Goal: Information Seeking & Learning: Find specific fact

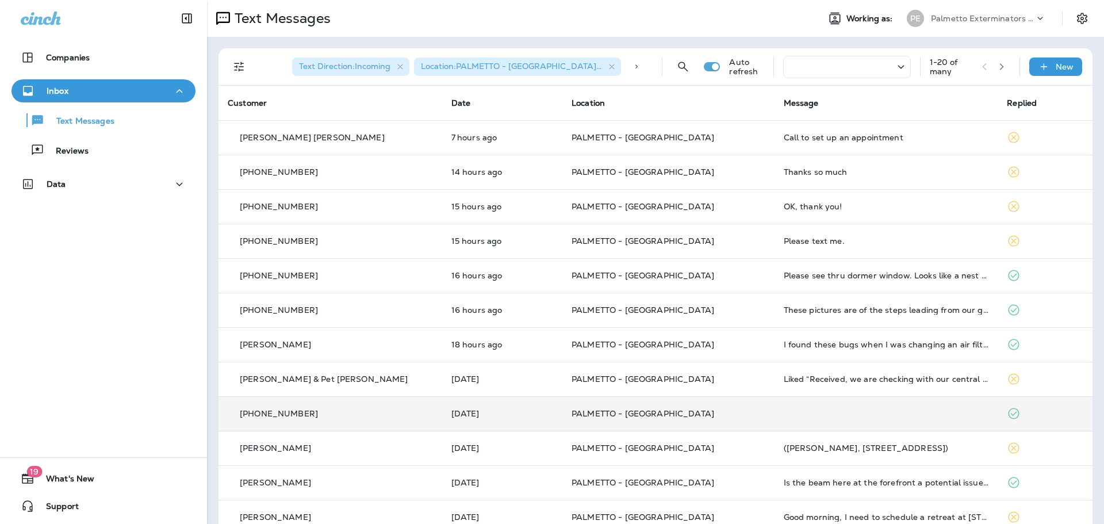
click at [606, 430] on td "PALMETTO - [GEOGRAPHIC_DATA]" at bounding box center [668, 413] width 212 height 35
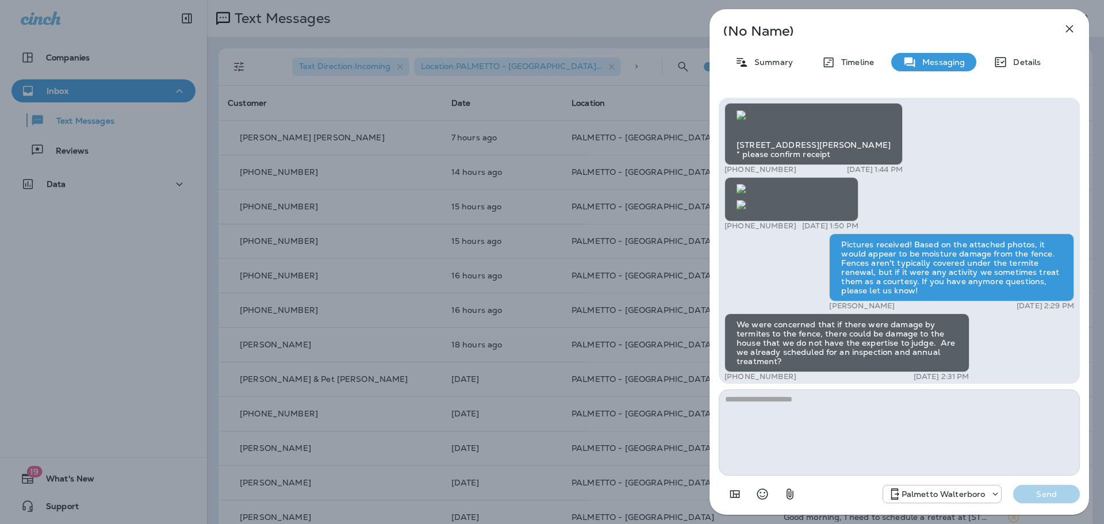
scroll to position [-575, 0]
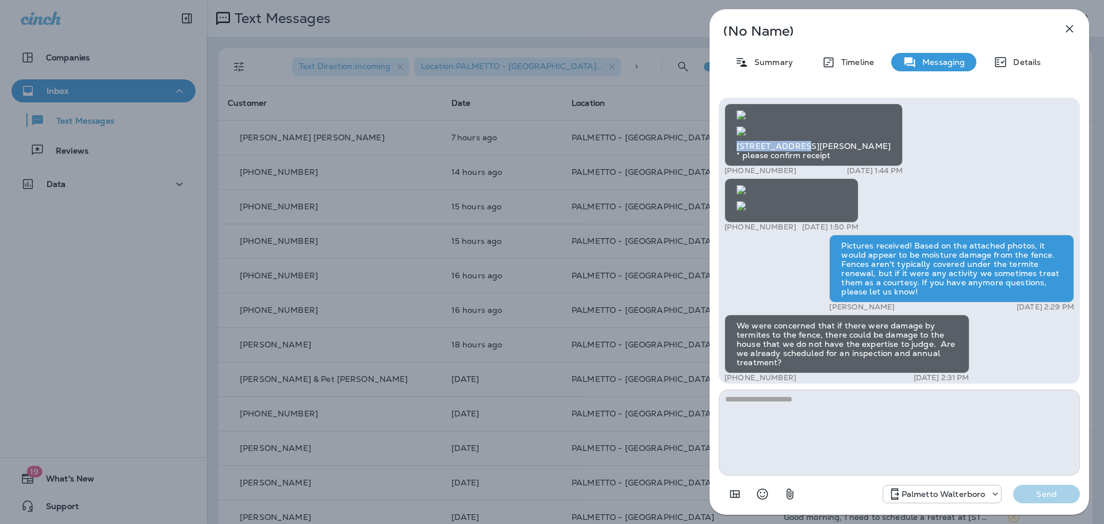
drag, startPoint x: 748, startPoint y: 253, endPoint x: 799, endPoint y: 254, distance: 51.2
click at [799, 166] on div "[STREET_ADDRESS][PERSON_NAME] * please confirm receipt" at bounding box center [814, 135] width 178 height 63
copy div "[STREET_ADDRESS]"
drag, startPoint x: 676, startPoint y: 115, endPoint x: 523, endPoint y: 2, distance: 189.6
click at [676, 115] on div "(No Name) Summary Timeline Messaging Details [STREET_ADDRESS][PERSON_NAME] * pl…" at bounding box center [552, 262] width 1104 height 524
